Goal: Information Seeking & Learning: Learn about a topic

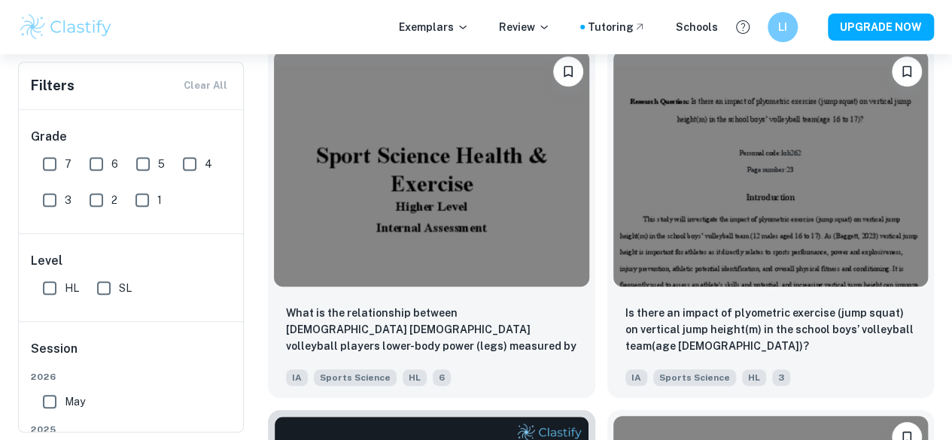
scroll to position [333, 0]
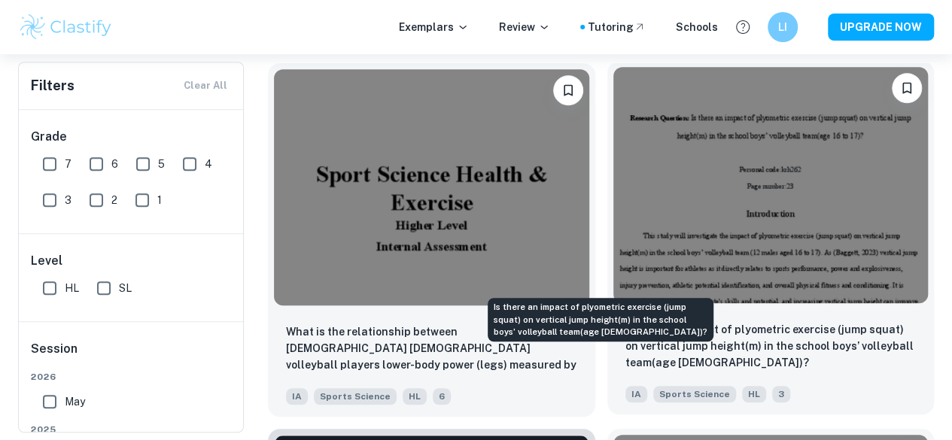
click at [625, 321] on p "Is there an impact of plyometric exercise (jump squat) on vertical jump height(…" at bounding box center [770, 346] width 291 height 50
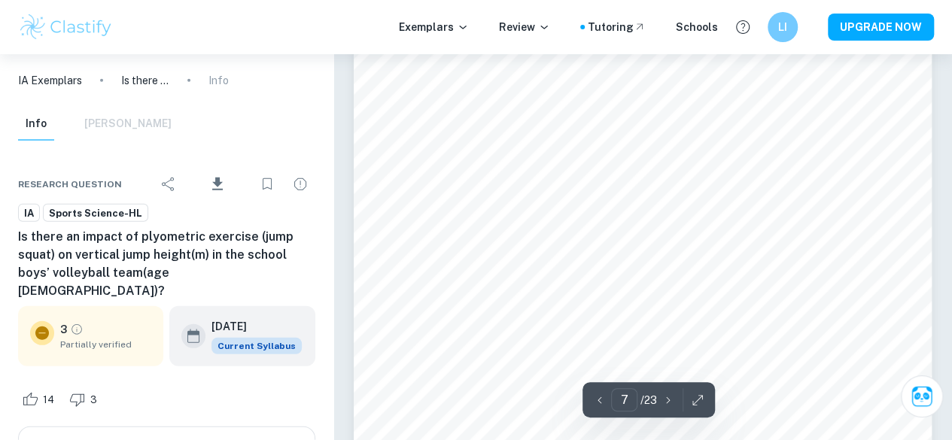
scroll to position [4864, 0]
type input "6"
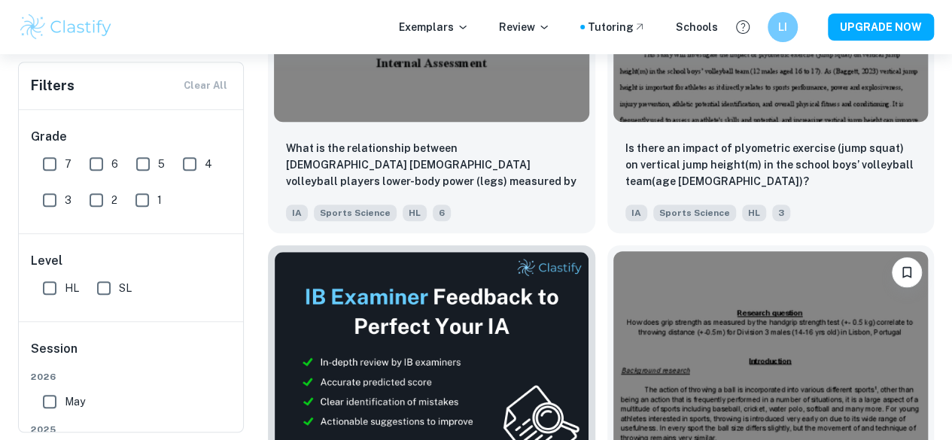
scroll to position [519, 0]
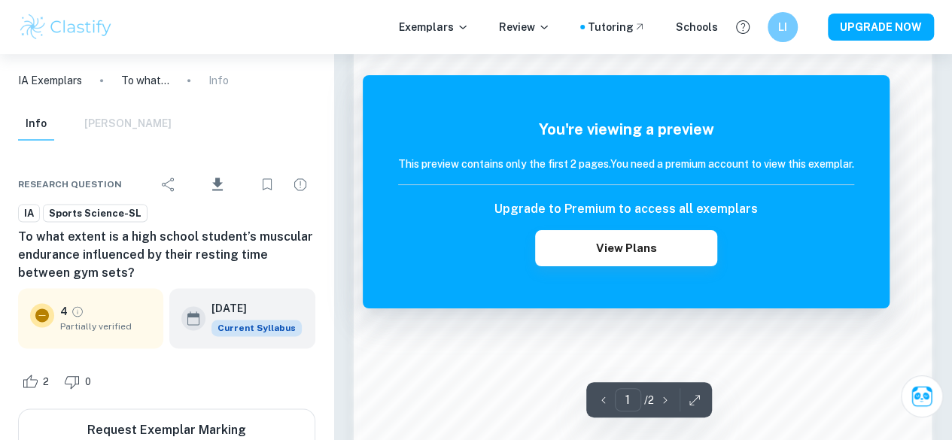
scroll to position [1374, 0]
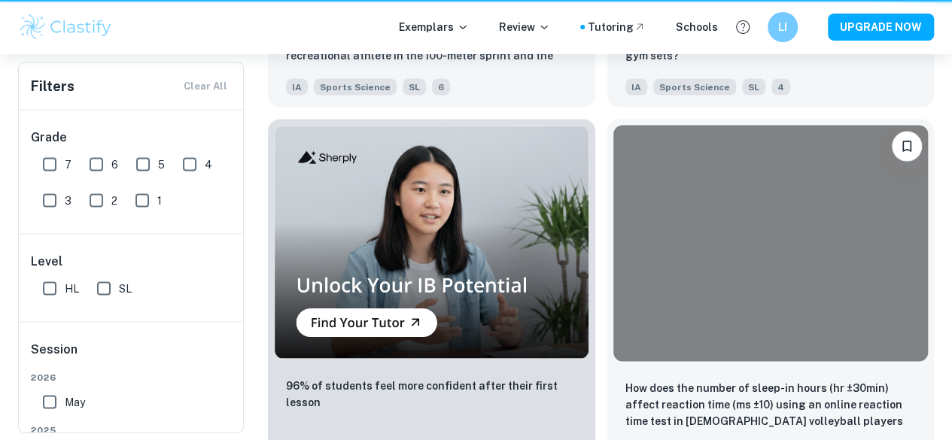
scroll to position [519, 0]
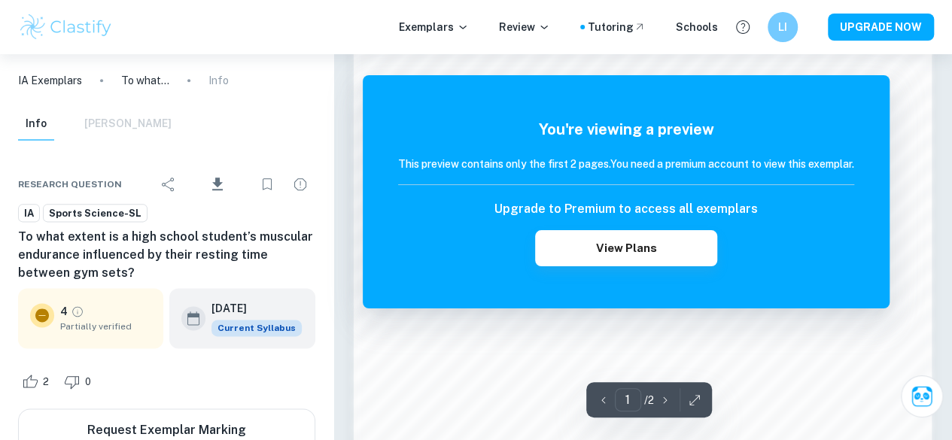
scroll to position [945, 0]
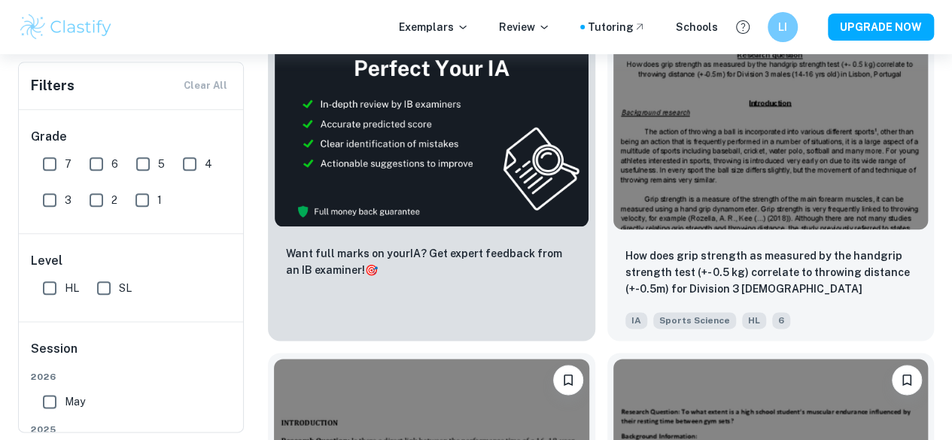
scroll to position [806, 0]
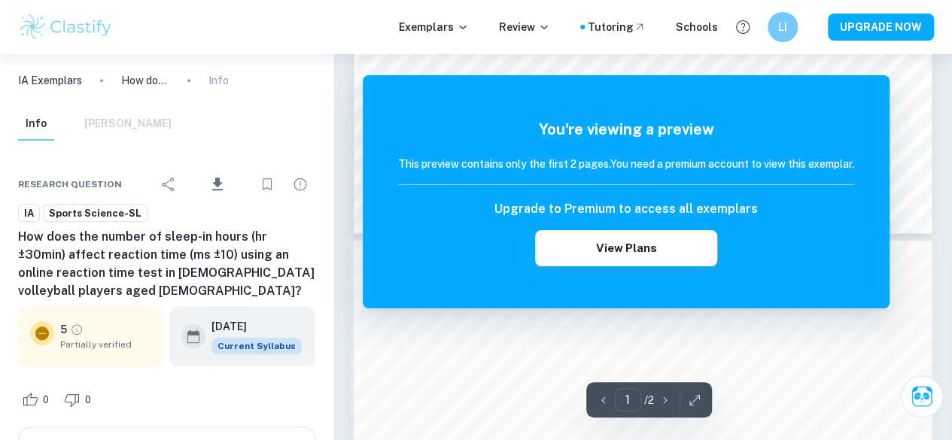
scroll to position [653, 0]
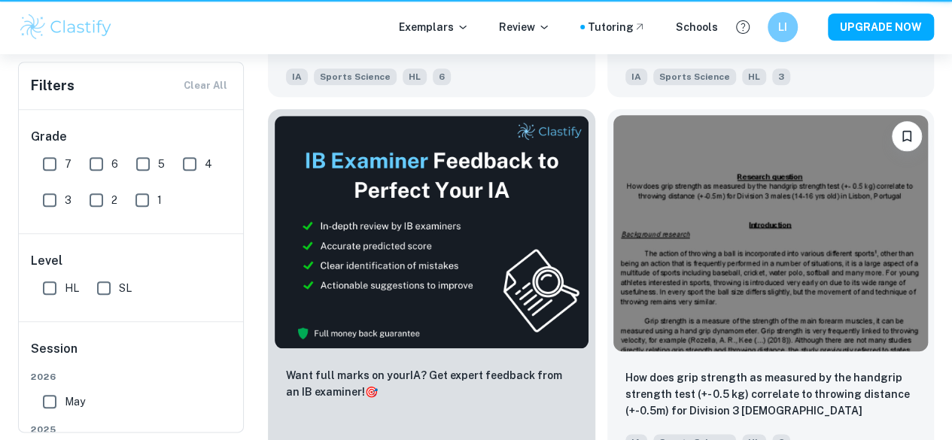
scroll to position [806, 0]
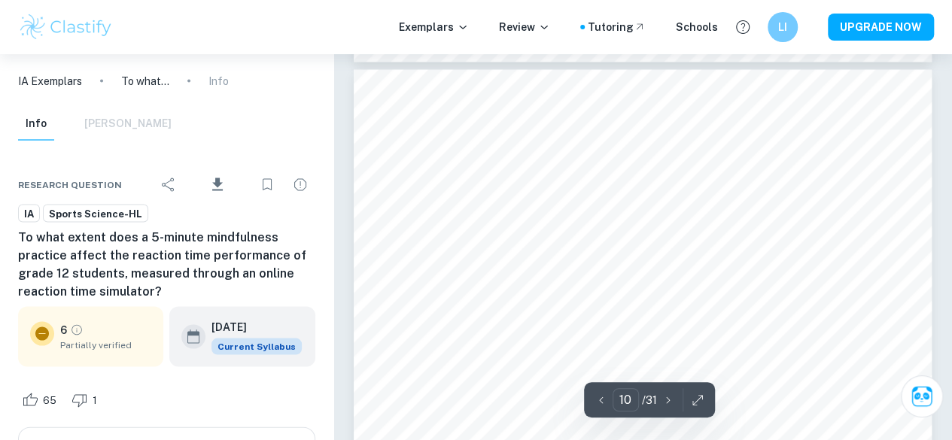
type input "9"
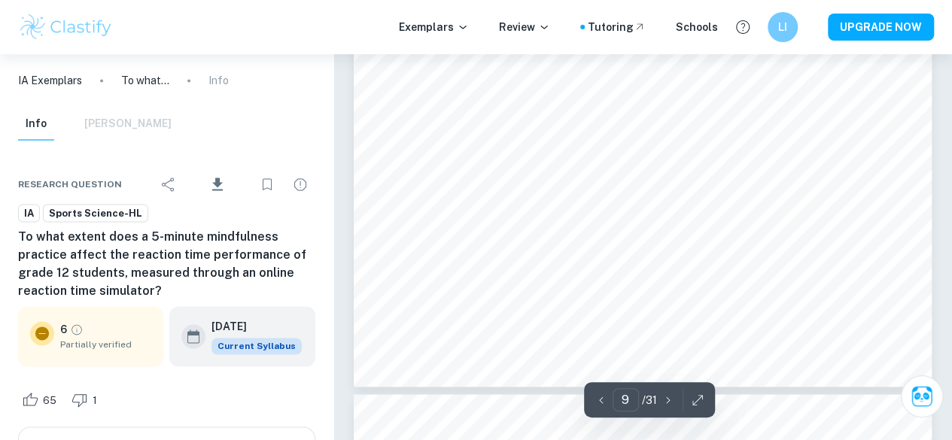
scroll to position [6754, 0]
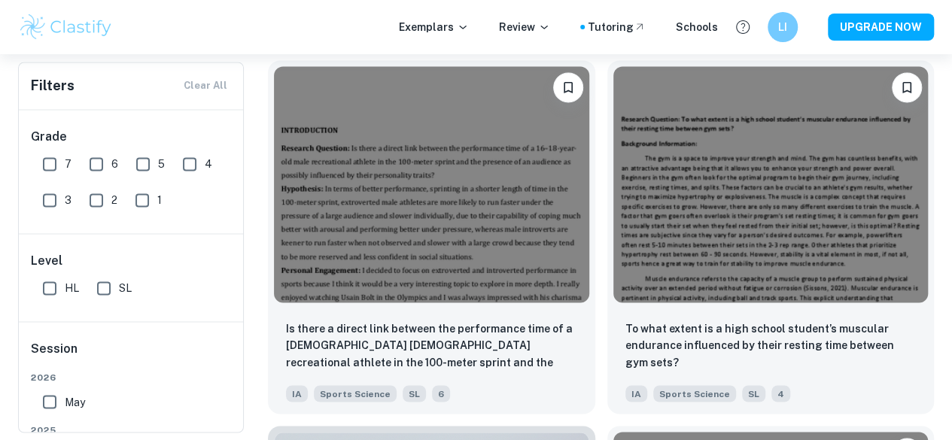
scroll to position [1133, 0]
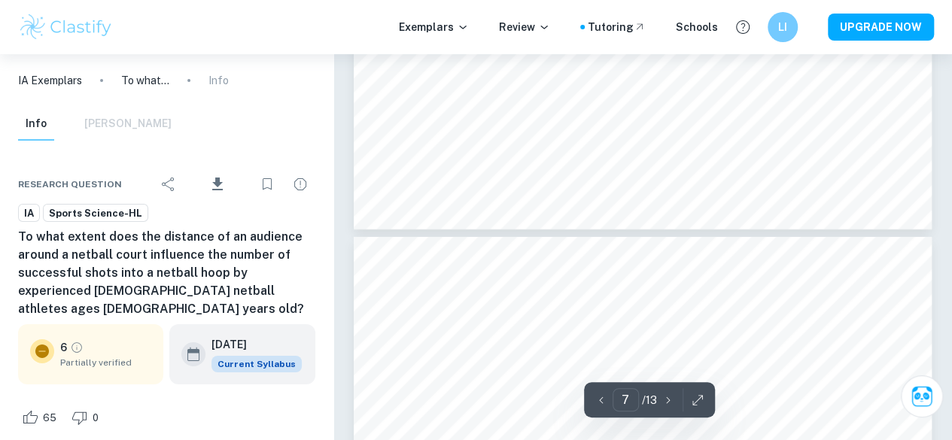
type input "8"
